Goal: Task Accomplishment & Management: Manage account settings

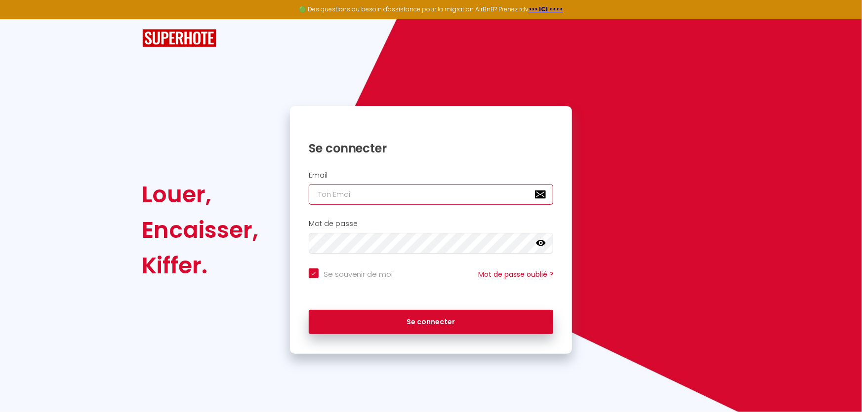
click at [337, 192] on input "email" at bounding box center [431, 194] width 245 height 21
type input "[EMAIL_ADDRESS][DOMAIN_NAME]"
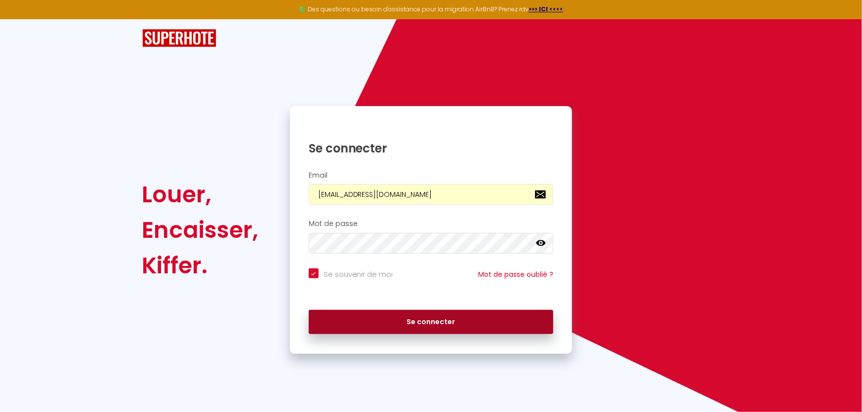
click at [408, 311] on button "Se connecter" at bounding box center [431, 322] width 245 height 25
checkbox input "true"
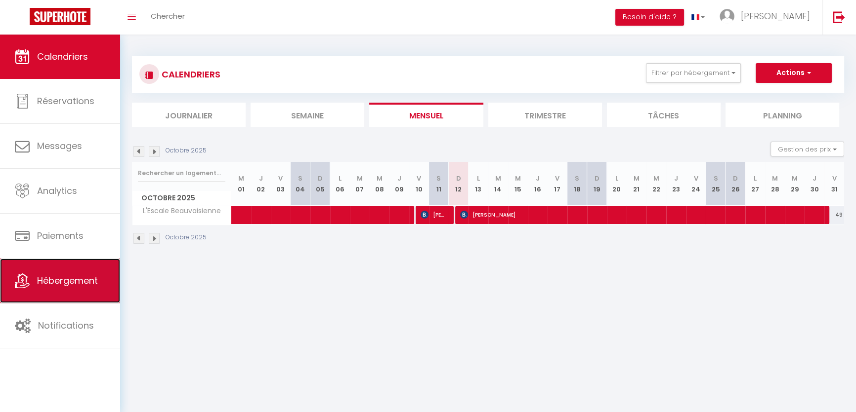
click at [64, 278] on span "Hébergement" at bounding box center [67, 281] width 61 height 12
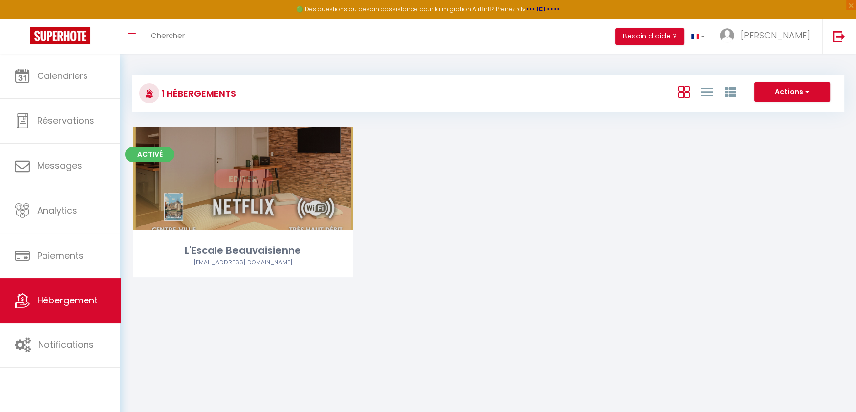
click at [248, 182] on link "Editer" at bounding box center [242, 179] width 59 height 20
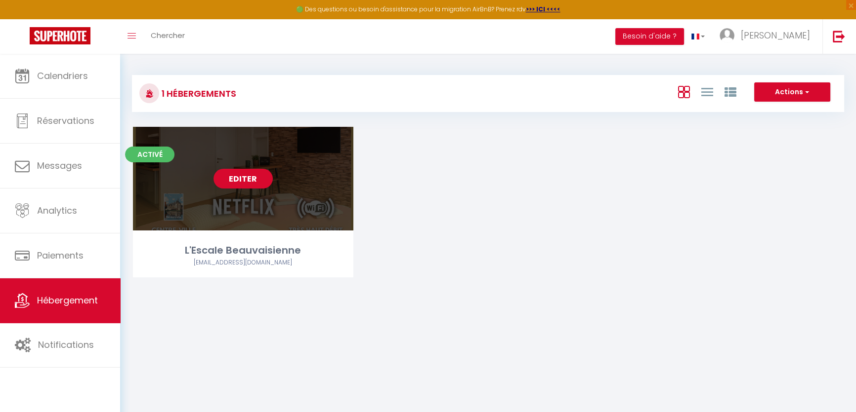
click at [237, 179] on link "Editer" at bounding box center [242, 179] width 59 height 20
click at [246, 177] on link "Editer" at bounding box center [242, 179] width 59 height 20
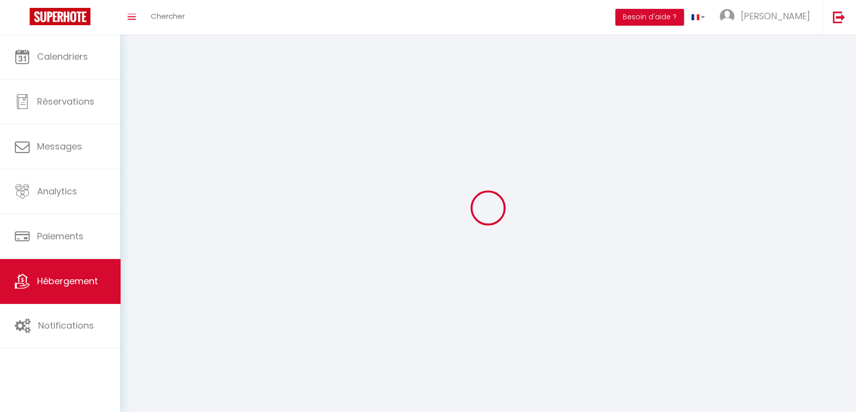
click at [246, 177] on div at bounding box center [488, 208] width 712 height 324
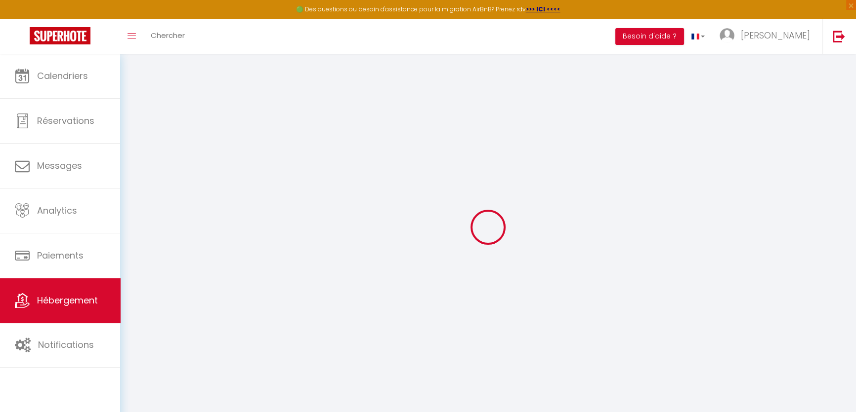
select select "8663-1471570764045664634"
select select "+ 30 %"
checkbox input "false"
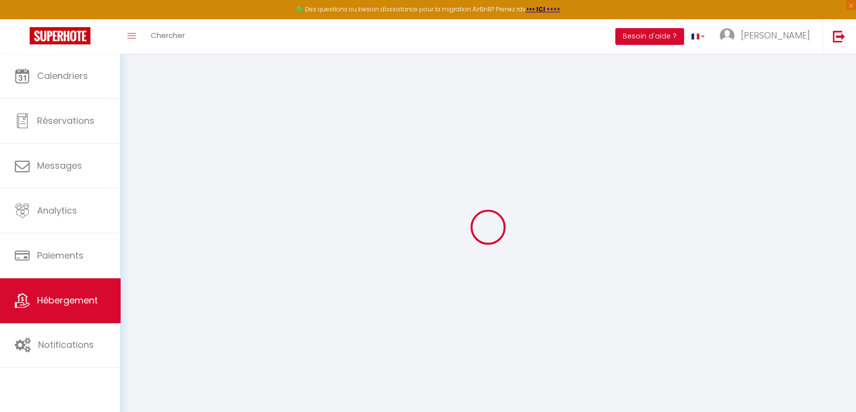
checkbox input "false"
select select "16:00"
select select
select select "11:00"
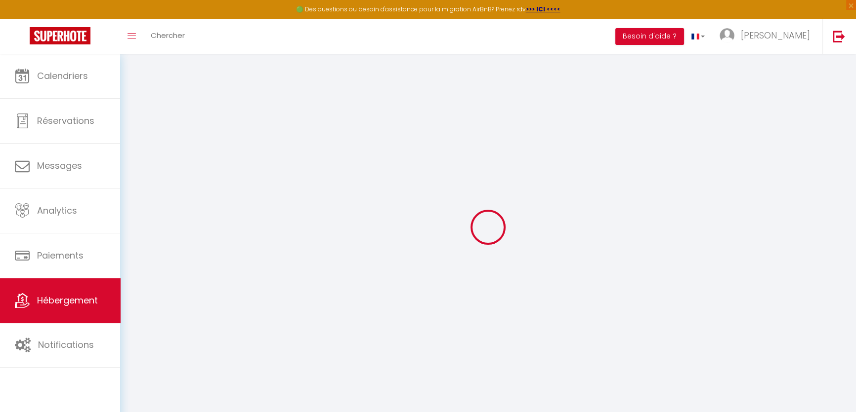
select select "30"
select select "120"
select select "EUR"
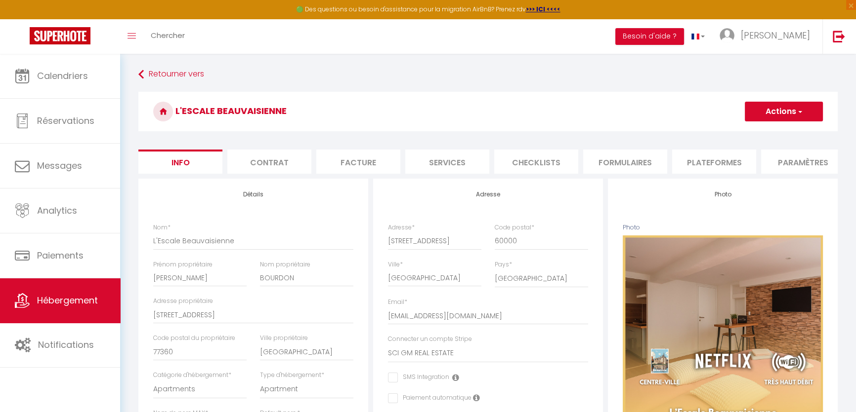
click at [705, 161] on li "Plateformes" at bounding box center [714, 162] width 84 height 24
select select
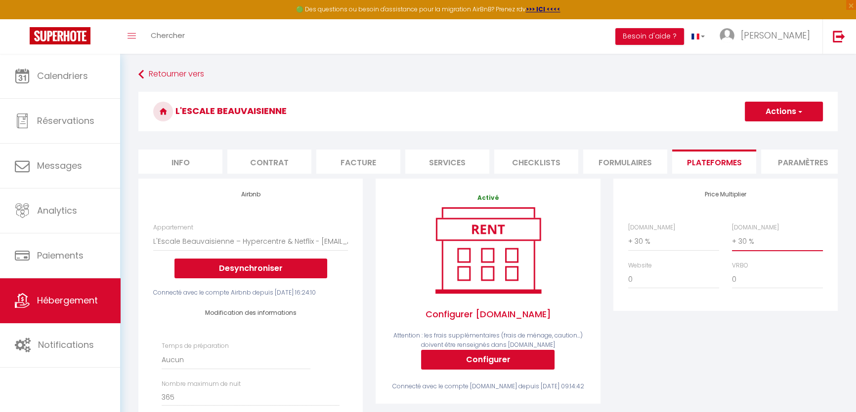
click at [757, 246] on select "0 + 1 % + 2 % + 3 % + 4 % + 5 % + 6 % + 7 % + 8 % + 9 %" at bounding box center [777, 241] width 91 height 19
select select "+ 50 %"
click at [732, 239] on select "0 + 1 % + 2 % + 3 % + 4 % + 5 % + 6 % + 7 % + 8 % + 9 %" at bounding box center [777, 241] width 91 height 19
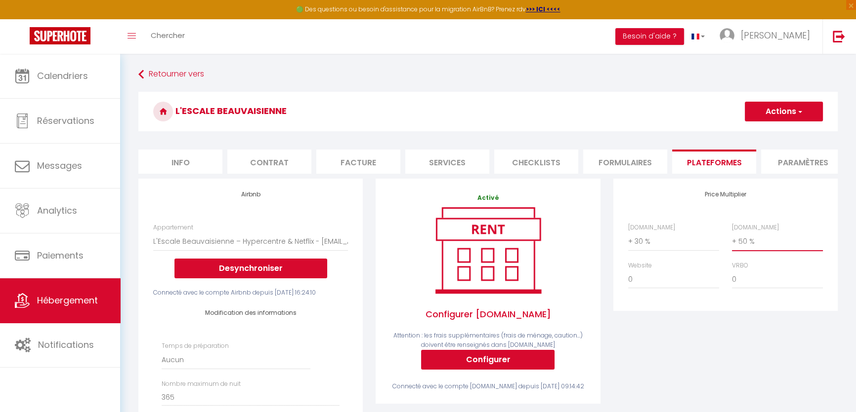
select select
click at [739, 363] on div "Price Multiplier [DOMAIN_NAME] 0 + 1 % + 2 % + 3 % + 4 % + 5 % + 6 % + 7 %" at bounding box center [725, 395] width 237 height 432
click at [761, 247] on select "0 + 1 % + 2 % + 3 % + 4 % + 5 % + 6 % + 7 % + 8 % + 9 %" at bounding box center [777, 241] width 91 height 19
select select "+ 80 %"
click at [732, 239] on select "0 + 1 % + 2 % + 3 % + 4 % + 5 % + 6 % + 7 % + 8 % + 9 %" at bounding box center [777, 241] width 91 height 19
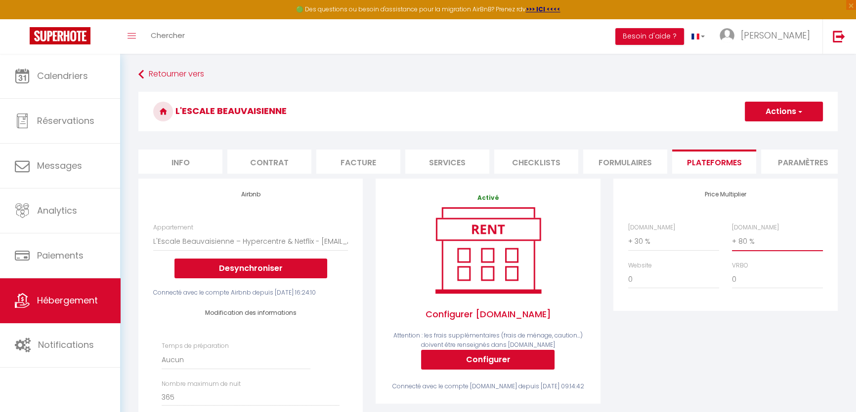
select select
click at [795, 113] on button "Actions" at bounding box center [783, 112] width 78 height 20
click at [774, 132] on link "Enregistrer" at bounding box center [783, 133] width 78 height 13
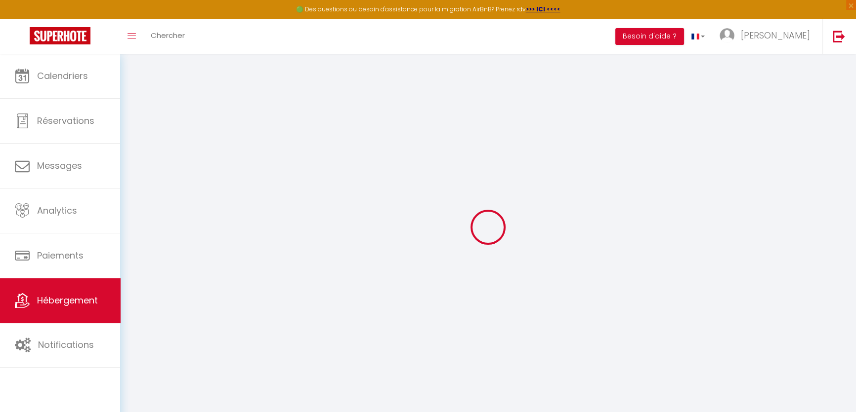
select select "EUR"
select select
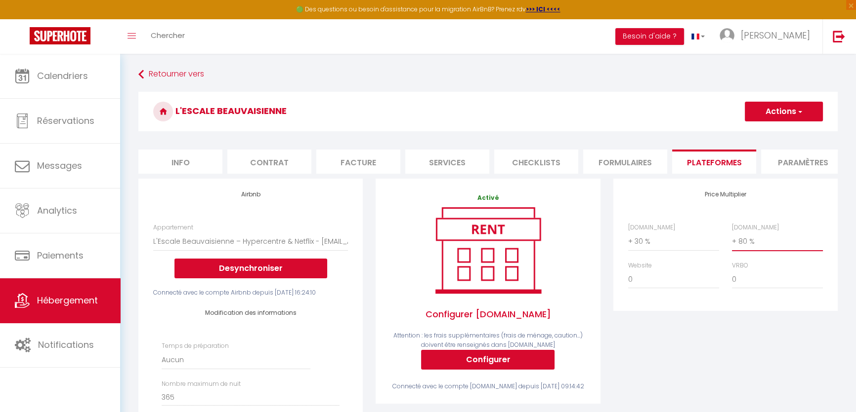
click at [759, 246] on select "0 + 1 % + 2 % + 3 % + 4 % + 5 % + 6 % + 7 % + 8 % + 9 %" at bounding box center [777, 241] width 91 height 19
click at [773, 251] on select "0 + 1 % + 2 % + 3 % + 4 % + 5 % + 6 % + 7 % + 8 % + 9 %" at bounding box center [777, 241] width 91 height 19
select select "+ 70 %"
click at [732, 239] on select "0 + 1 % + 2 % + 3 % + 4 % + 5 % + 6 % + 7 % + 8 % + 9 %" at bounding box center [777, 241] width 91 height 19
select select
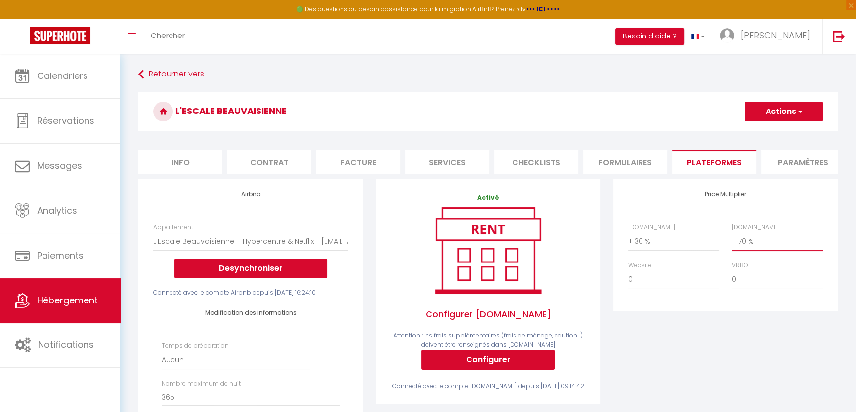
click at [745, 247] on select "0 + 1 % + 2 % + 3 % + 4 % + 5 % + 6 % + 7 % + 8 % + 9 %" at bounding box center [777, 241] width 91 height 19
select select "+ 60 %"
click at [732, 239] on select "0 + 1 % + 2 % + 3 % + 4 % + 5 % + 6 % + 7 % + 8 % + 9 %" at bounding box center [777, 241] width 91 height 19
select select
click at [768, 108] on button "Actions" at bounding box center [783, 112] width 78 height 20
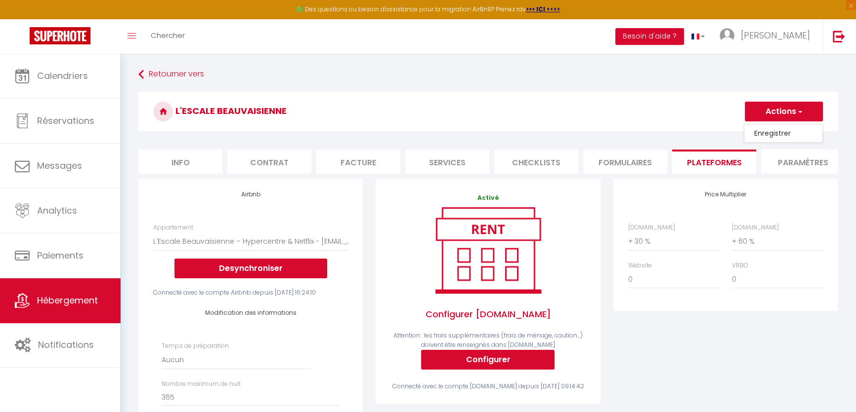
click at [771, 132] on link "Enregistrer" at bounding box center [783, 133] width 78 height 13
select select "EUR"
select select
click at [751, 249] on select "0 + 1 % + 2 % + 3 % + 4 % + 5 % + 6 % + 7 % + 8 % + 9 %" at bounding box center [777, 241] width 91 height 19
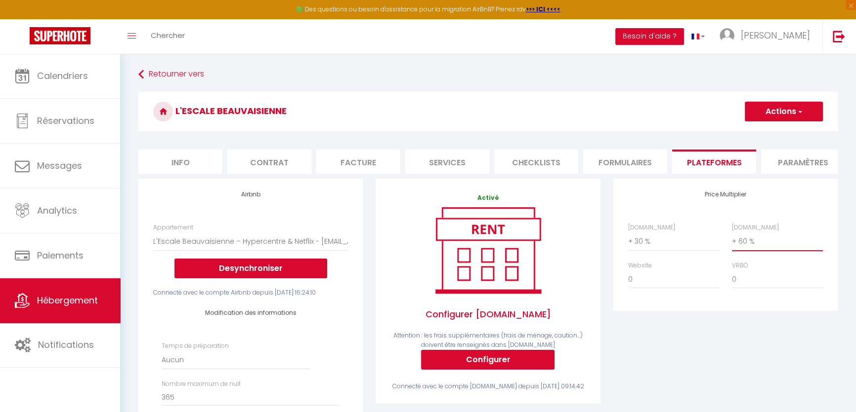
click at [748, 251] on select "0 + 1 % + 2 % + 3 % + 4 % + 5 % + 6 % + 7 % + 8 % + 9 %" at bounding box center [777, 241] width 91 height 19
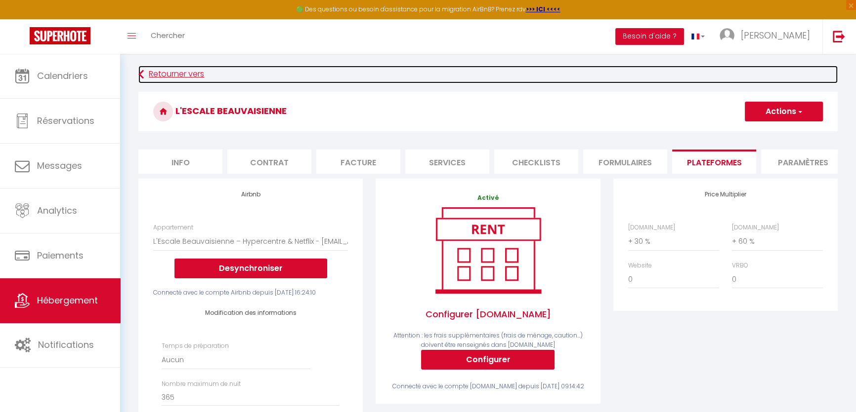
click at [517, 66] on link "Retourner vers" at bounding box center [487, 75] width 699 height 18
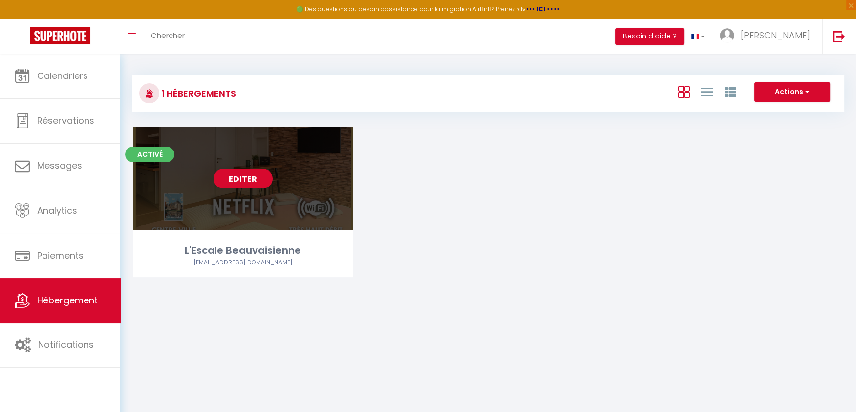
click at [234, 175] on link "Editer" at bounding box center [242, 179] width 59 height 20
select select "3"
select select "2"
select select "1"
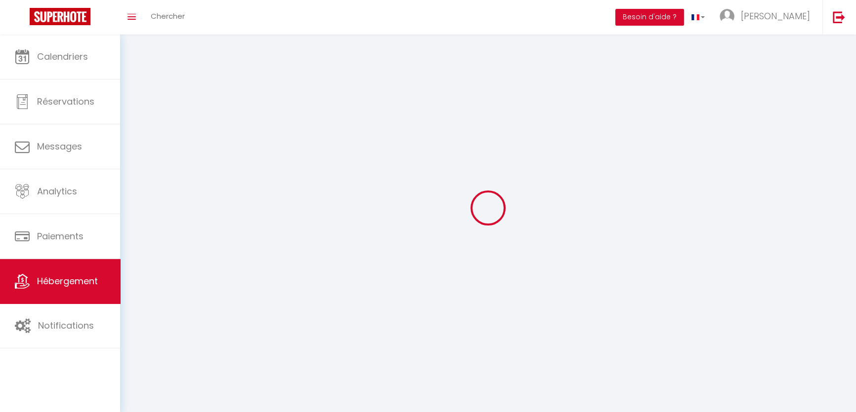
select select
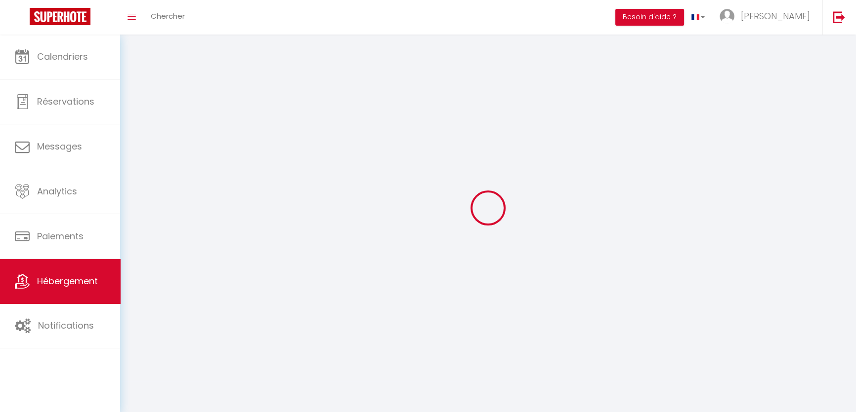
checkbox input "false"
select select
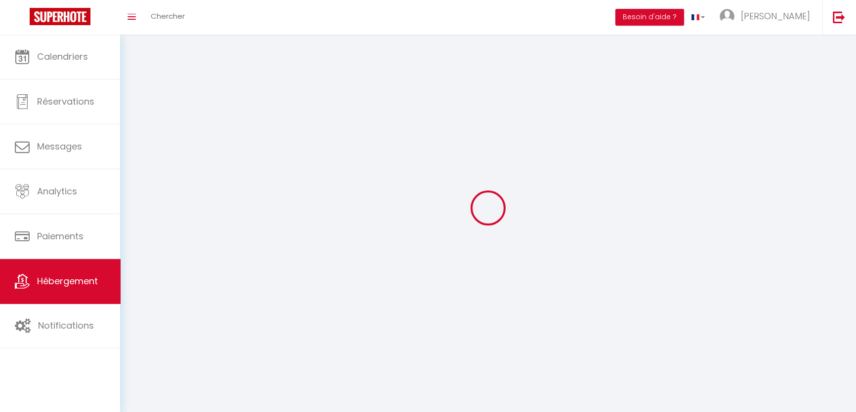
select select
select select "28"
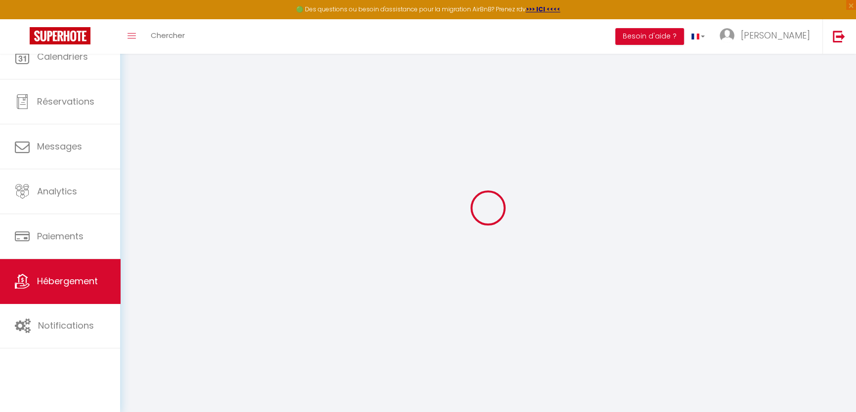
select select
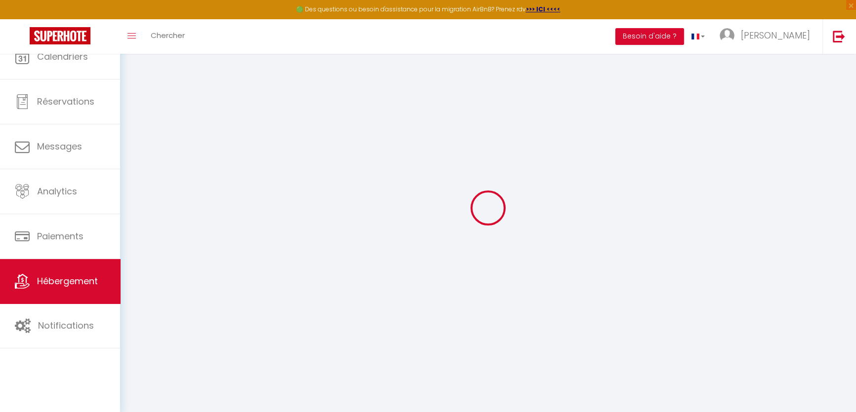
select select
checkbox input "false"
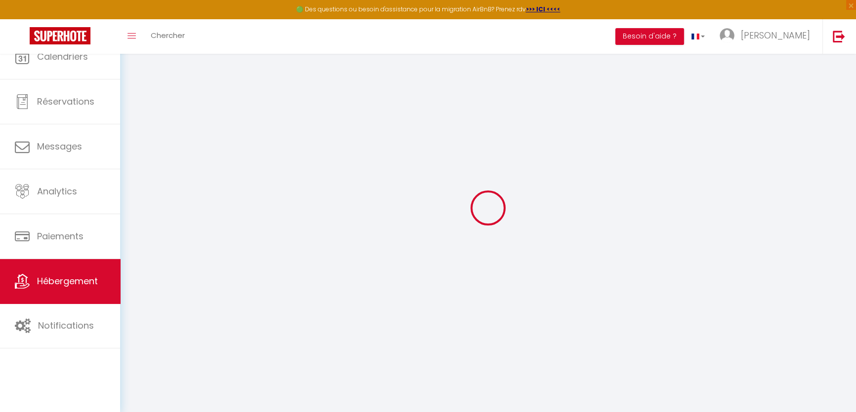
select select
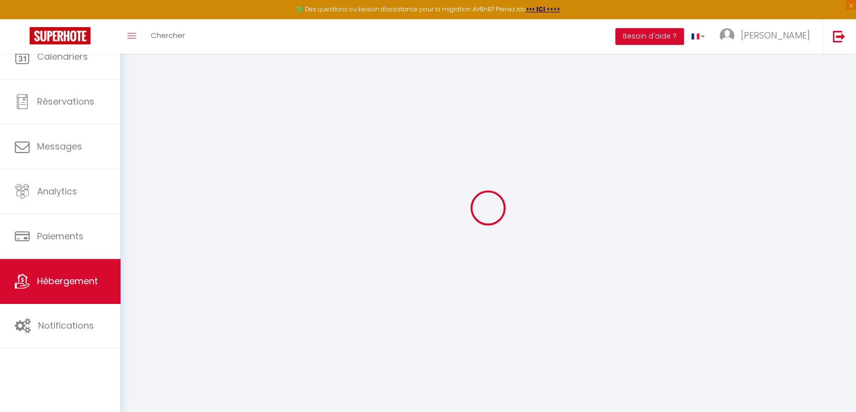
select select
checkbox input "false"
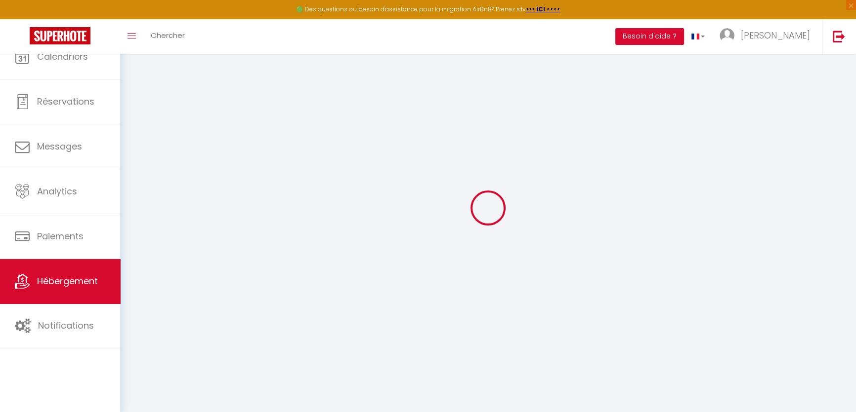
checkbox input "false"
select select
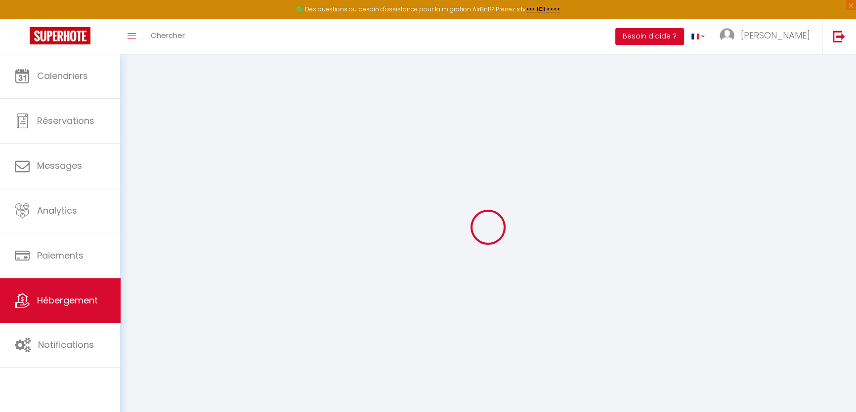
select select
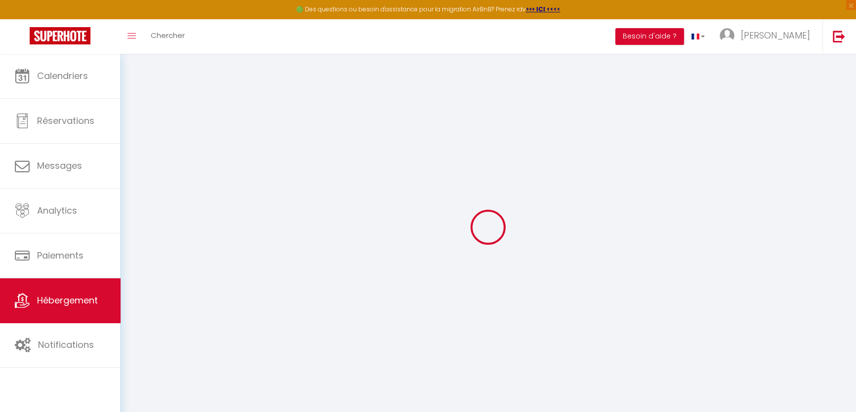
select select
checkbox input "false"
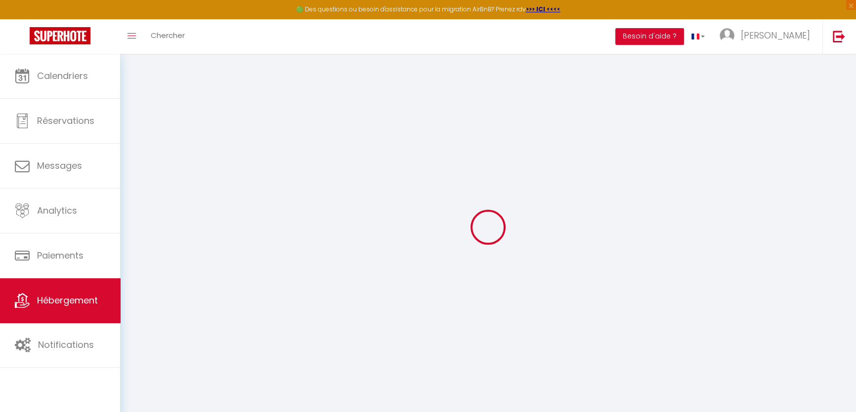
select select
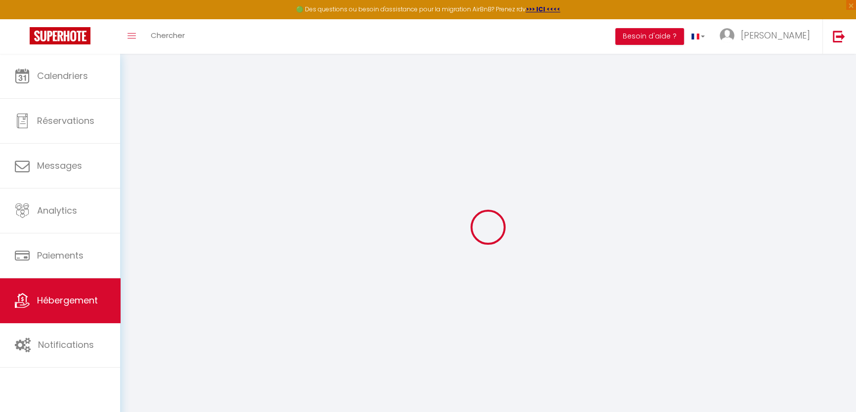
select select
checkbox input "false"
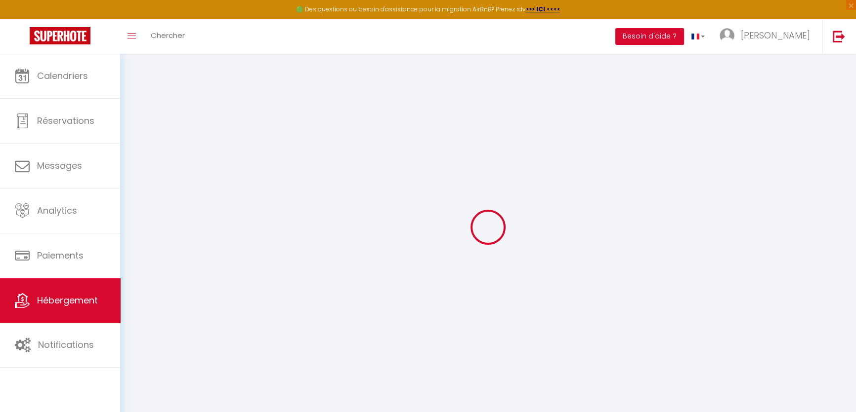
checkbox input "false"
select select
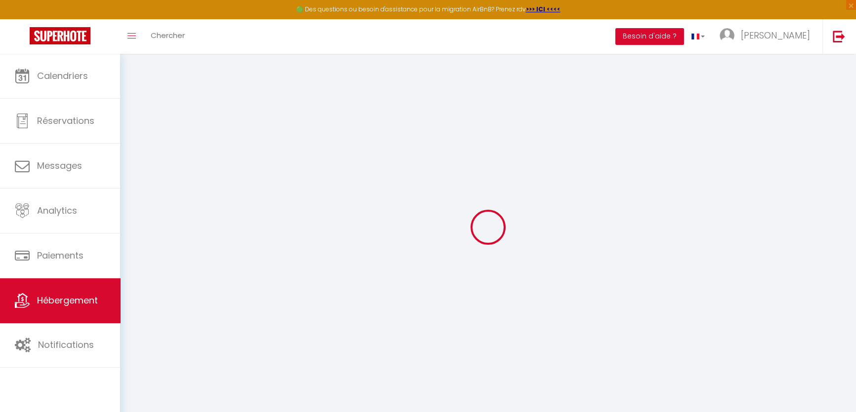
select select
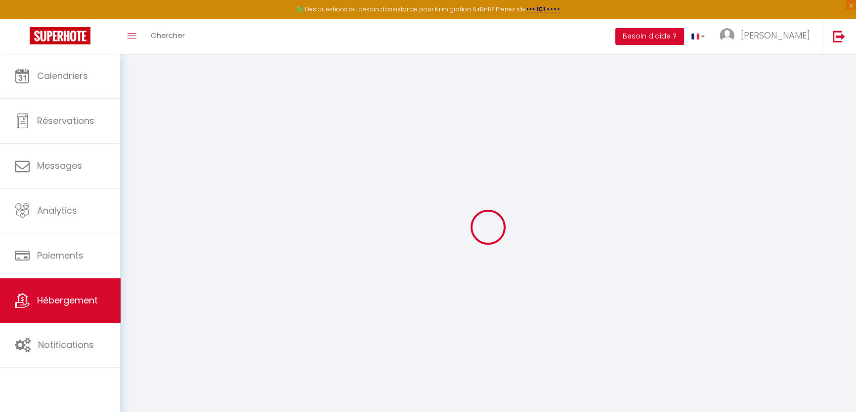
checkbox input "false"
select select
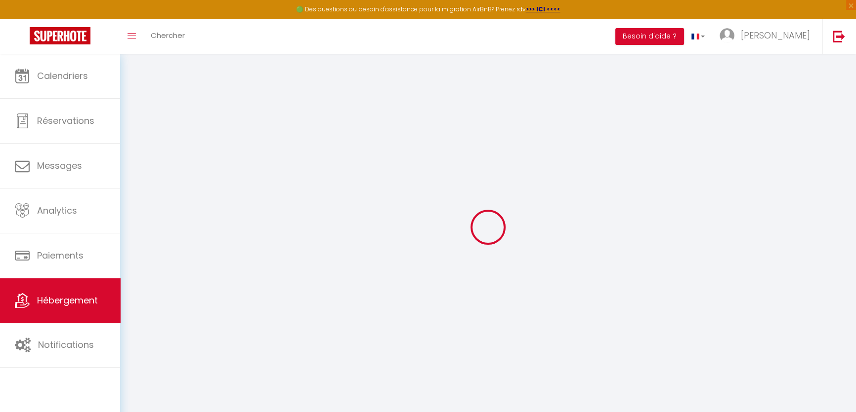
select select
type input "L'Escale Beauvaisienne"
type input "[PERSON_NAME]"
type input "BOURDON"
type input "[STREET_ADDRESS]"
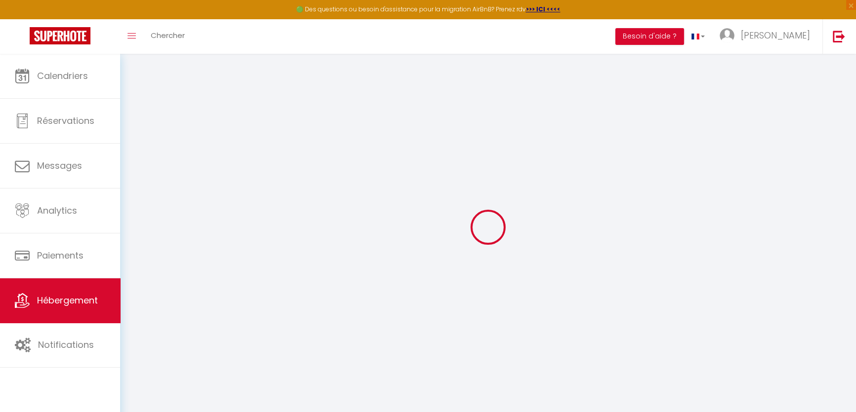
type input "77360"
type input "[GEOGRAPHIC_DATA]"
select select "2"
type input "49"
type input "25"
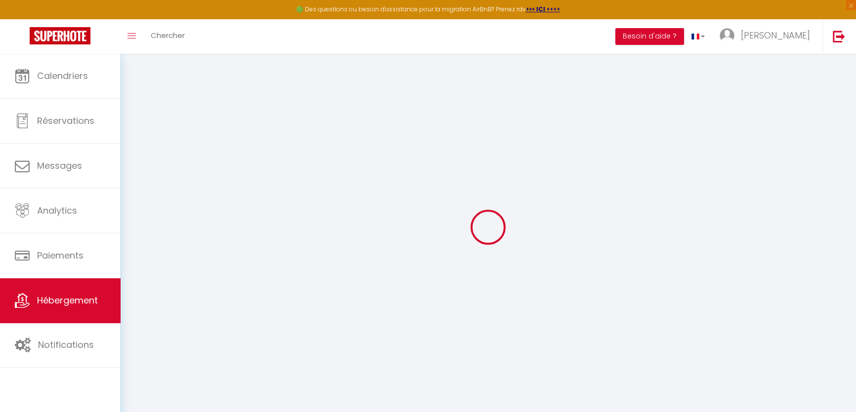
type input "500"
select select
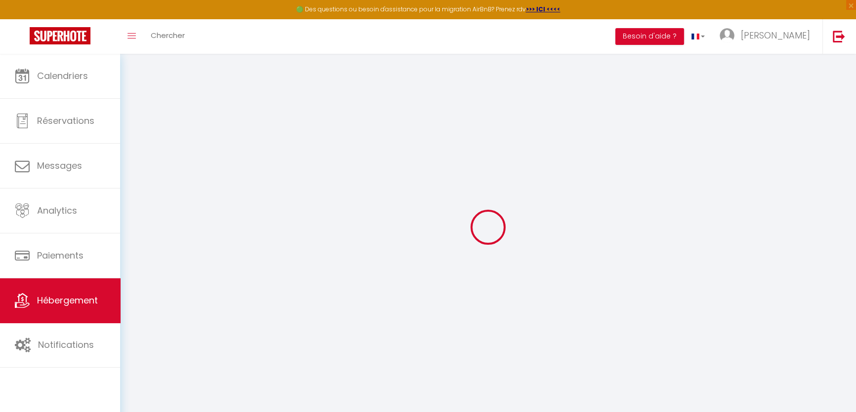
select select
type input "[STREET_ADDRESS]"
type input "60000"
type input "[GEOGRAPHIC_DATA]"
type input "[EMAIL_ADDRESS][DOMAIN_NAME]"
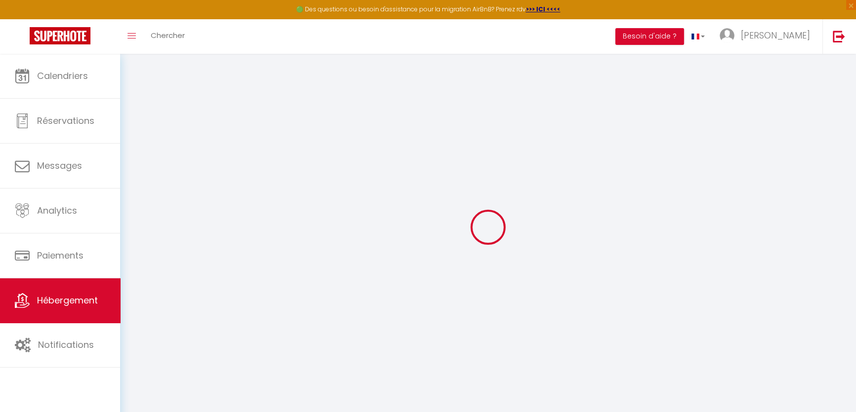
select select "15181"
checkbox input "false"
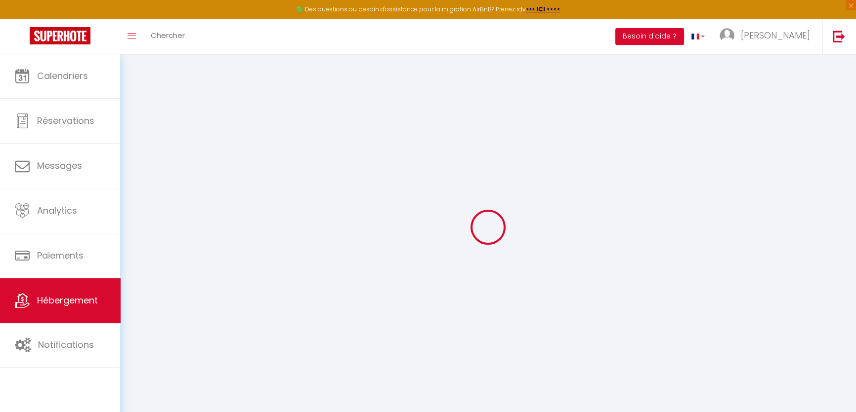
type input "0"
type input "20"
type input "0"
type input "5"
type input "0"
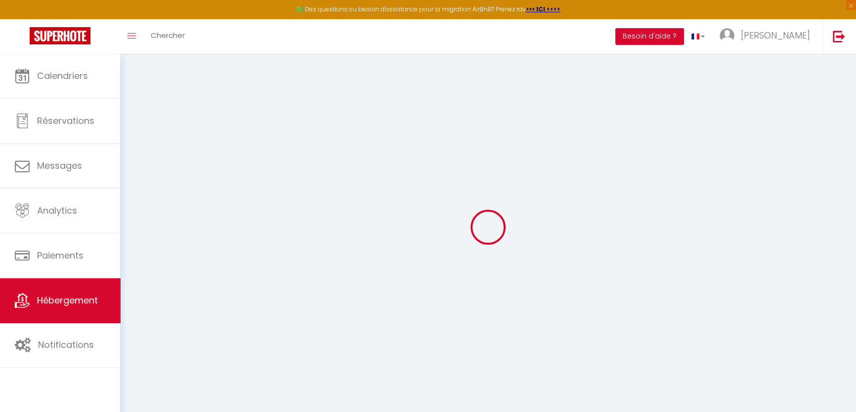
select select
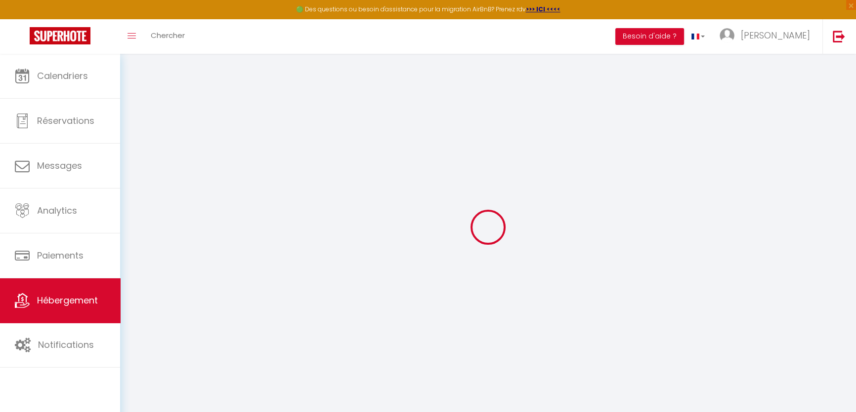
checkbox input "false"
select select "49434"
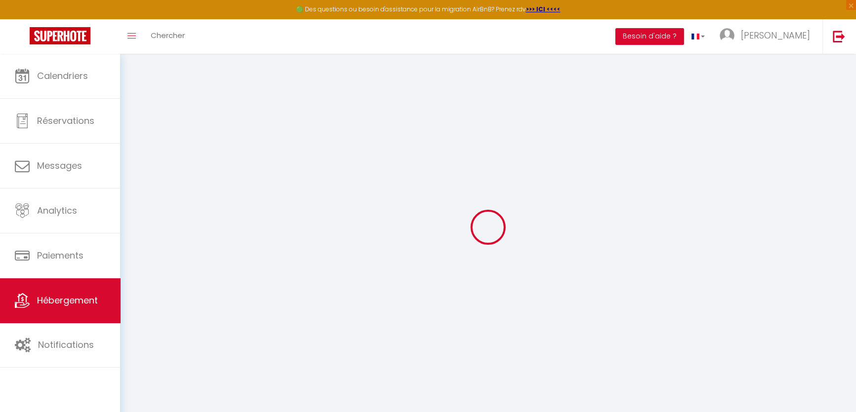
select select
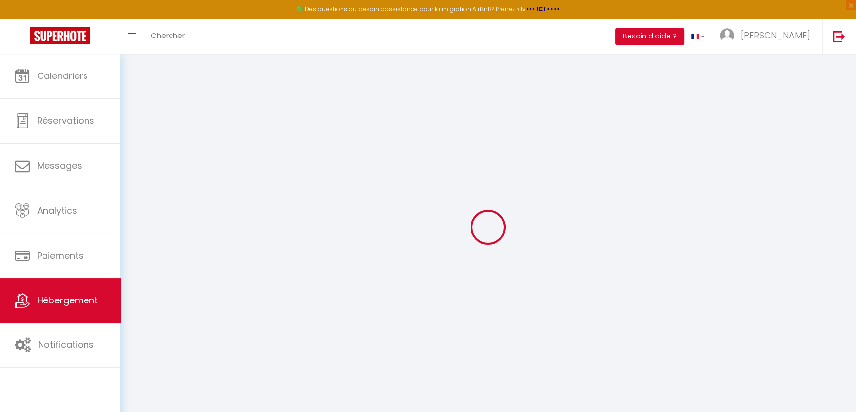
checkbox input "false"
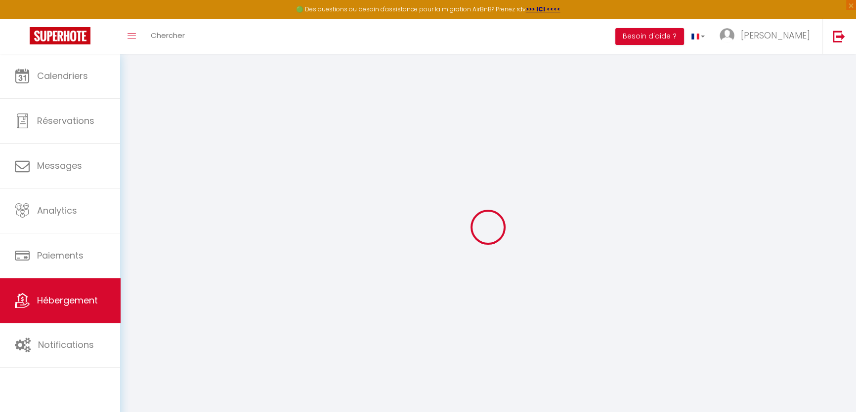
checkbox input "false"
select select "16:00"
select select
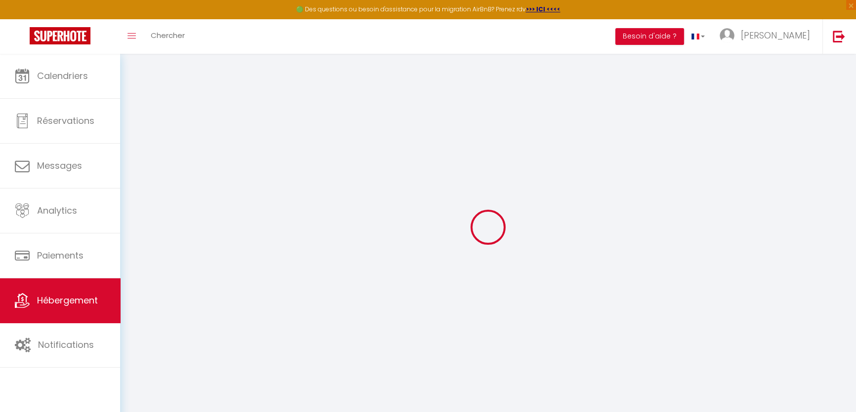
select select "11:00"
select select "30"
select select "120"
select select
checkbox input "false"
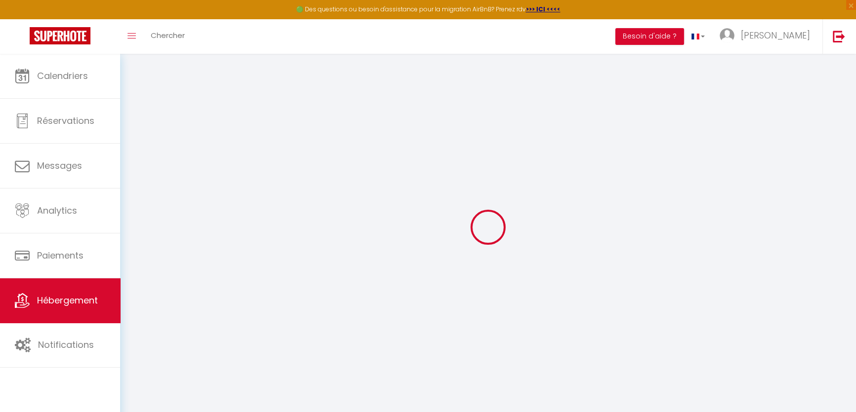
checkbox input "false"
